Goal: Information Seeking & Learning: Learn about a topic

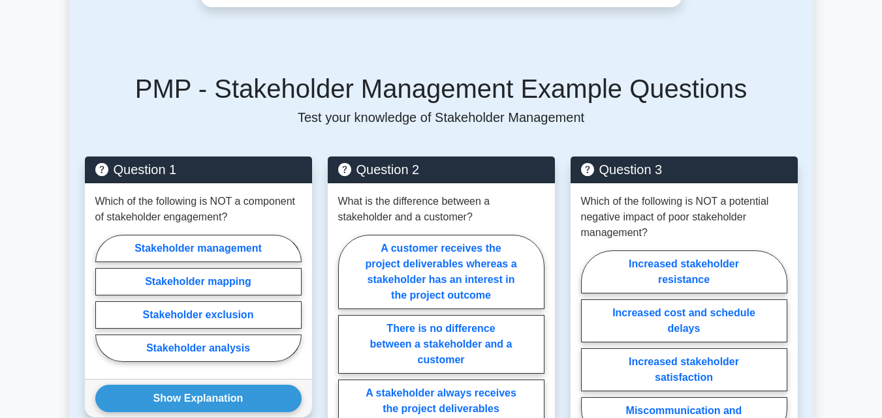
scroll to position [939, 0]
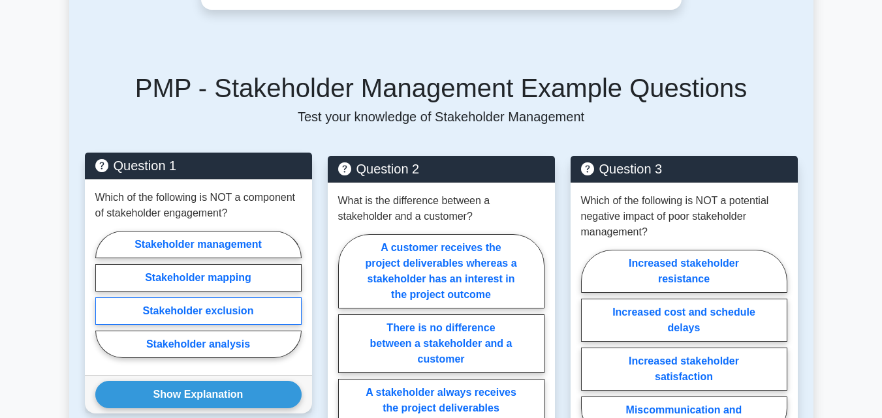
click at [235, 301] on label "Stakeholder exclusion" at bounding box center [198, 311] width 206 height 27
click at [104, 301] on input "Stakeholder exclusion" at bounding box center [99, 298] width 8 height 8
radio input "true"
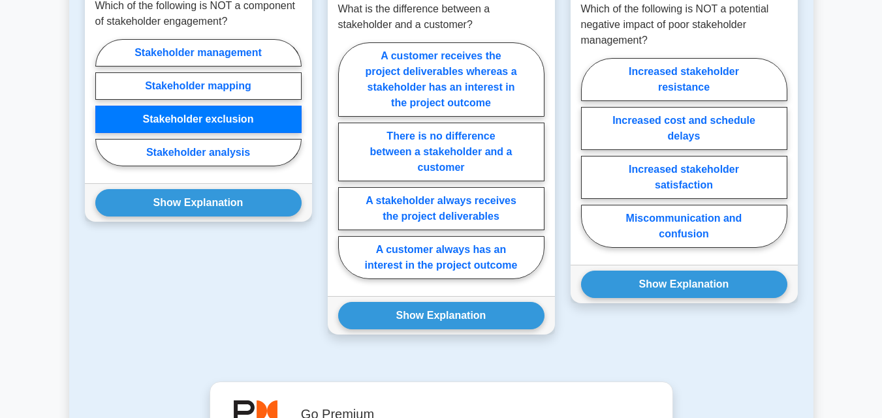
scroll to position [1132, 0]
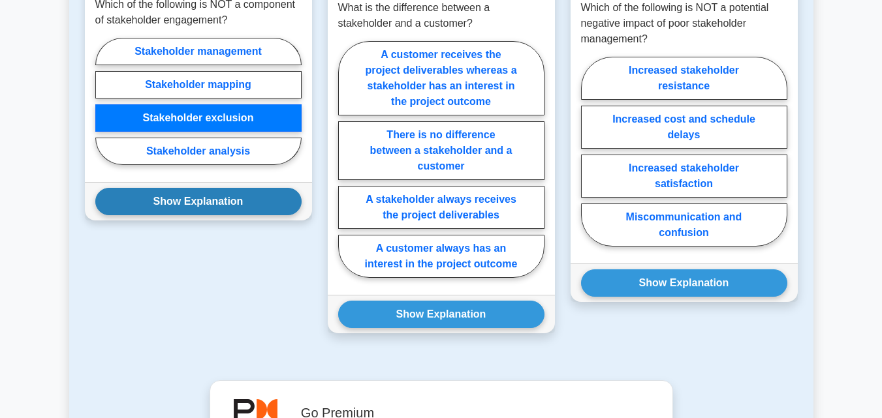
click at [251, 188] on button "Show Explanation" at bounding box center [198, 201] width 206 height 27
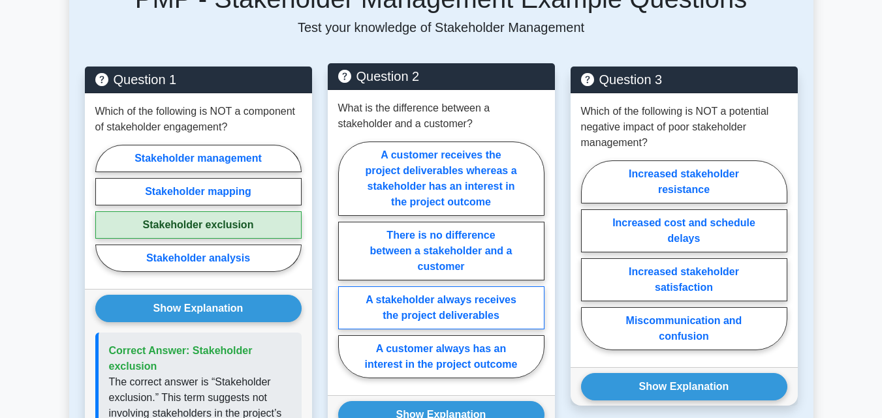
scroll to position [1028, 0]
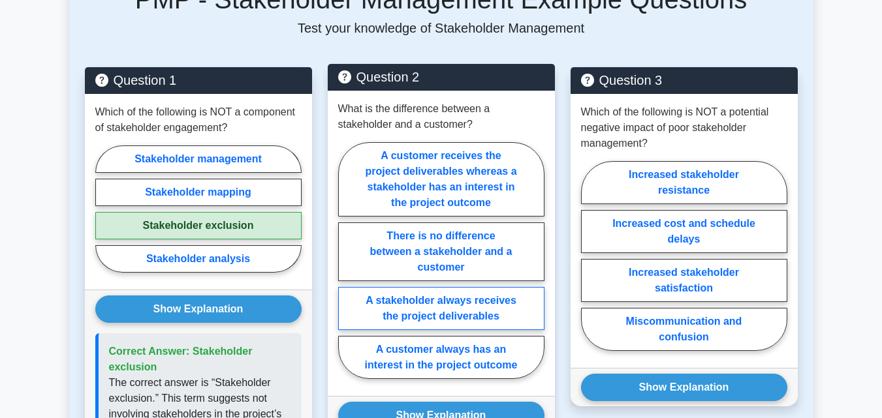
click at [417, 178] on label "A customer receives the project deliverables whereas a stakeholder has an inter…" at bounding box center [441, 179] width 206 height 74
click at [346, 260] on input "A customer receives the project deliverables whereas a stakeholder has an inter…" at bounding box center [342, 264] width 8 height 8
radio input "true"
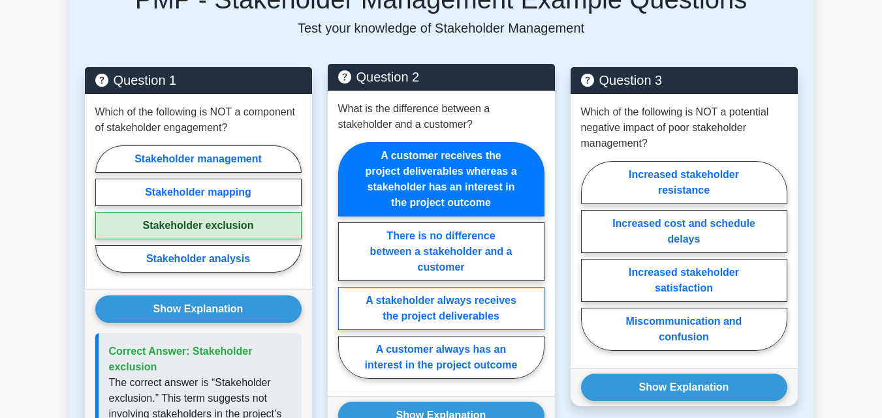
scroll to position [1242, 0]
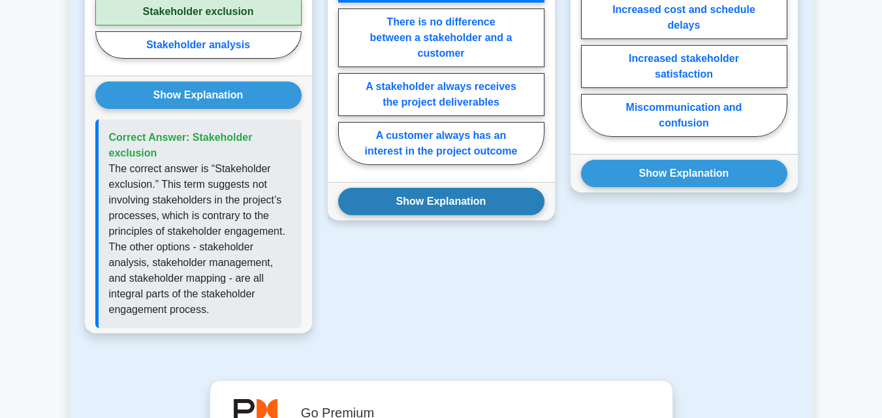
click at [416, 194] on button "Show Explanation" at bounding box center [441, 201] width 206 height 27
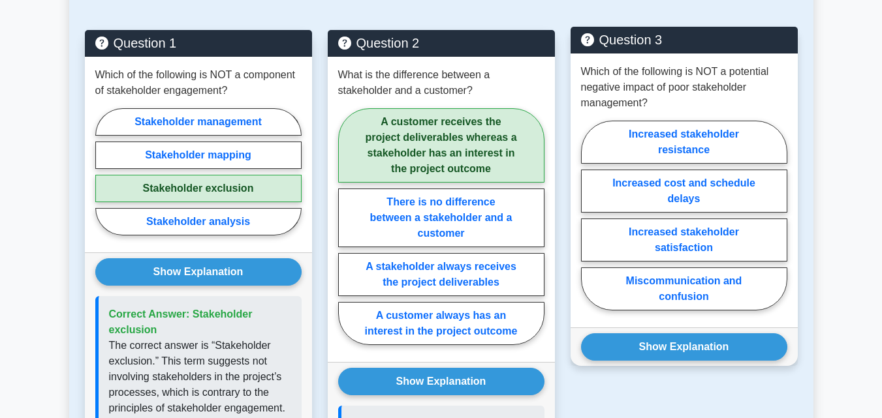
scroll to position [1066, 0]
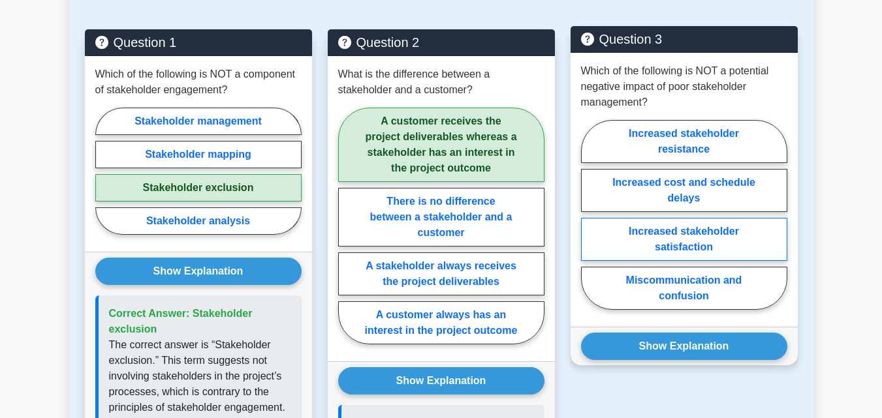
click at [720, 232] on label "Increased stakeholder satisfaction" at bounding box center [684, 239] width 206 height 43
click at [589, 223] on input "Increased stakeholder satisfaction" at bounding box center [585, 219] width 8 height 8
radio input "true"
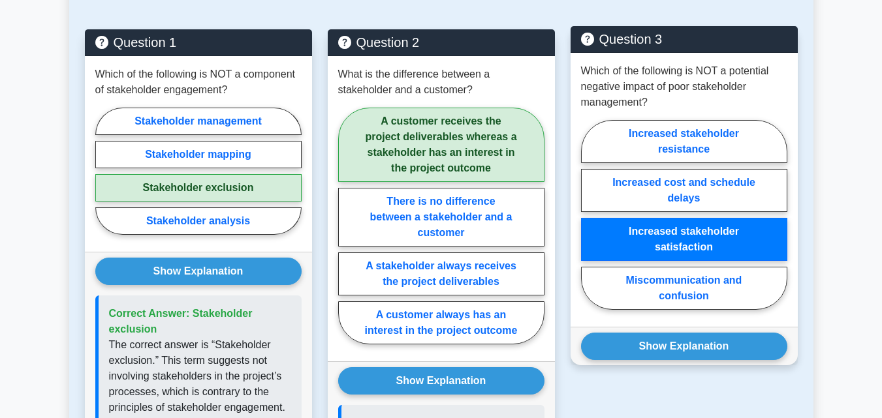
click at [720, 232] on label "Increased stakeholder satisfaction" at bounding box center [684, 239] width 206 height 43
click at [589, 223] on input "Increased stakeholder satisfaction" at bounding box center [585, 219] width 8 height 8
click at [686, 333] on button "Show Explanation" at bounding box center [684, 346] width 206 height 27
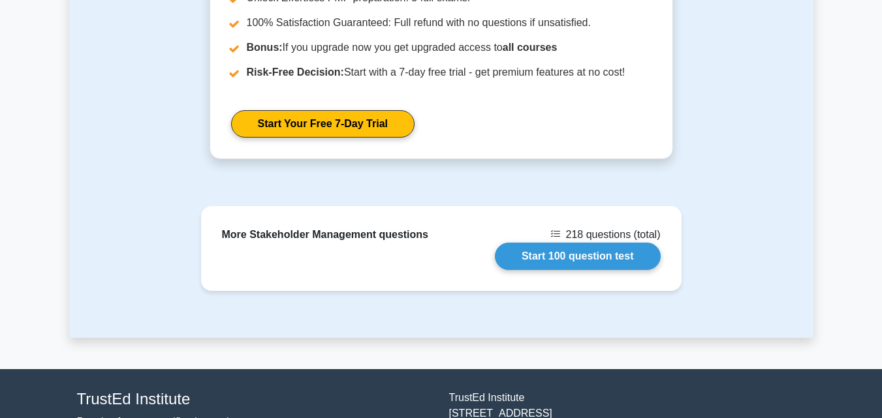
scroll to position [2210, 0]
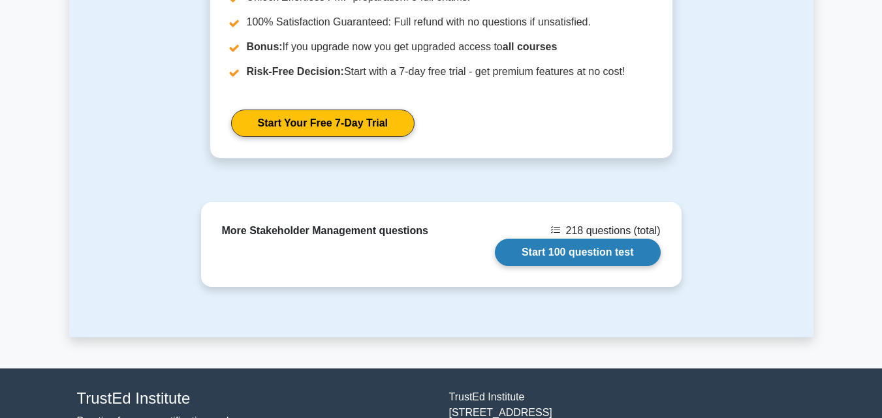
click at [604, 239] on link "Start 100 question test" at bounding box center [578, 252] width 166 height 27
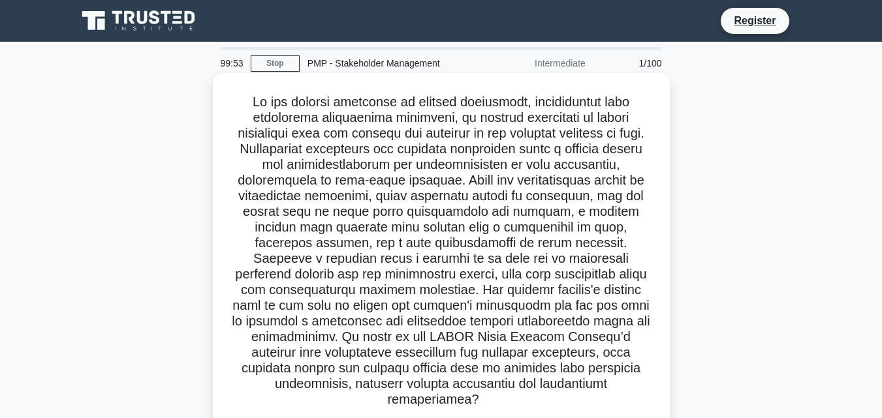
click at [475, 147] on h5 ".spinner_0XTQ{transform-origin:center;animation:spinner_y6GP .75s linear infini…" at bounding box center [440, 251] width 425 height 315
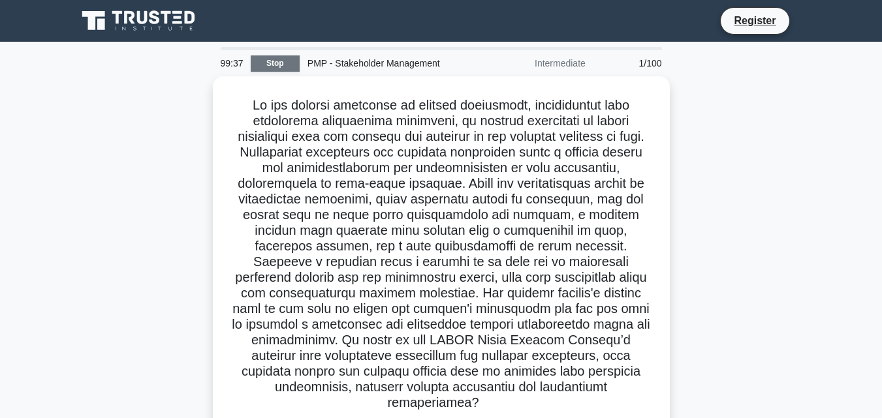
click at [279, 59] on link "Stop" at bounding box center [275, 63] width 49 height 16
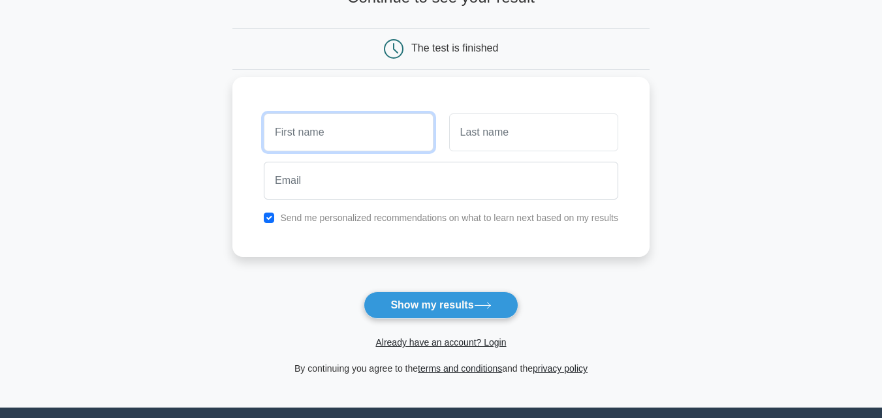
scroll to position [107, 0]
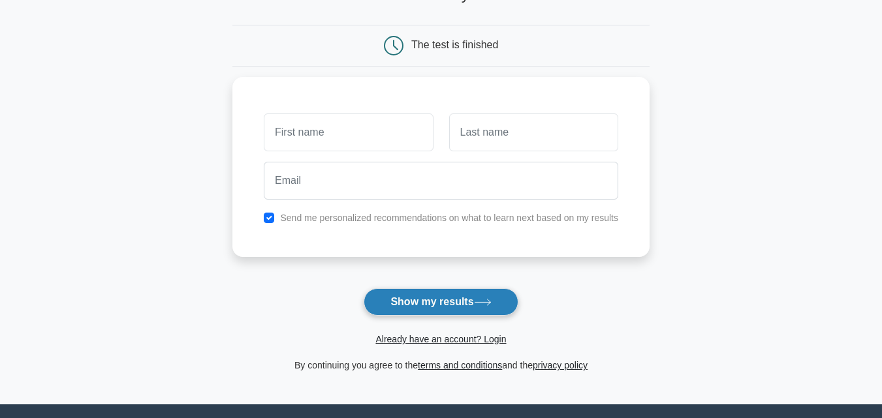
click at [435, 306] on button "Show my results" at bounding box center [440, 301] width 154 height 27
